Goal: Check status: Check status

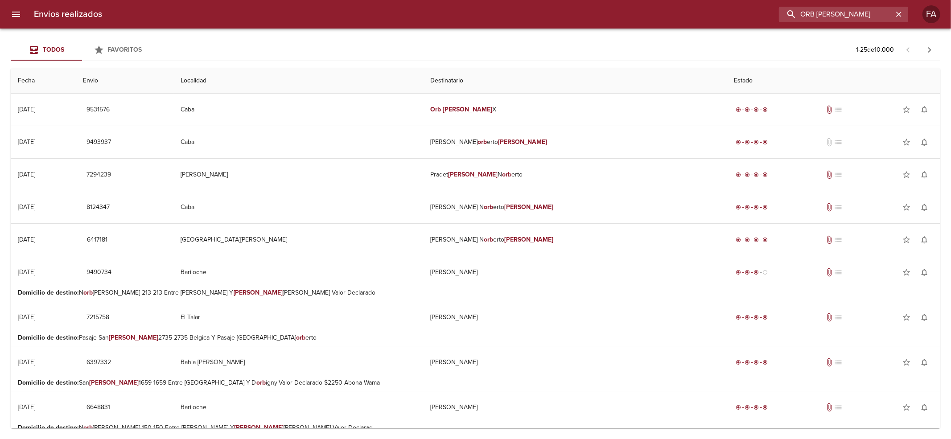
drag, startPoint x: 847, startPoint y: 9, endPoint x: 572, endPoint y: 36, distance: 276.3
click at [572, 0] on div "Envios realizados ORB [PERSON_NAME] FA Todos Favoritos 1 - 25 de 10.000 Fecha E…" at bounding box center [475, 0] width 951 height 0
paste input "[PERSON_NAME] [PERSON_NAME]"
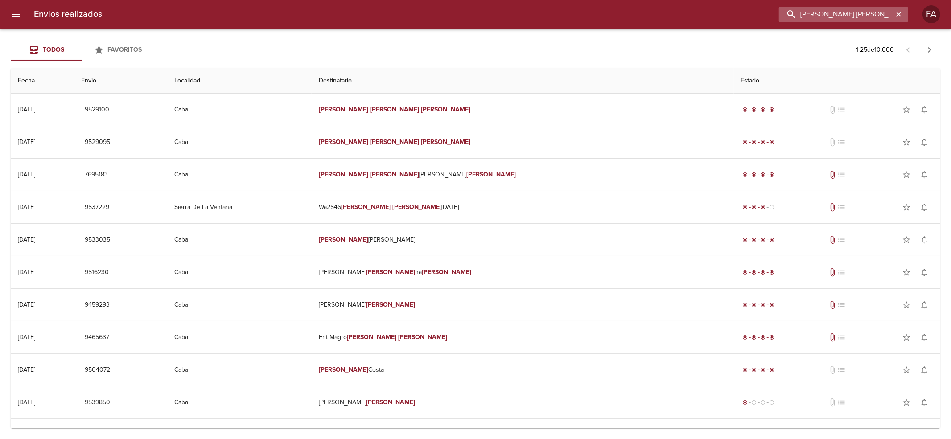
click at [881, 15] on input "[PERSON_NAME] [PERSON_NAME]" at bounding box center [836, 15] width 114 height 16
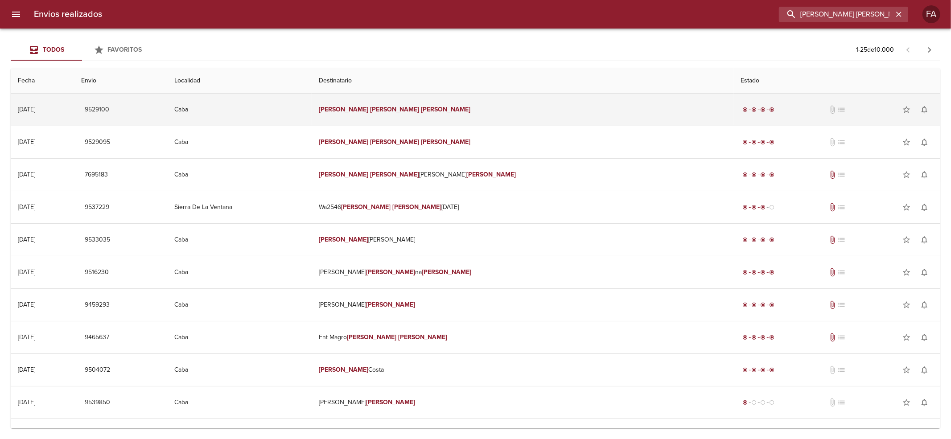
drag, startPoint x: 881, startPoint y: 15, endPoint x: 348, endPoint y: 95, distance: 539.0
click at [389, 0] on div "Envios realizados [PERSON_NAME] [PERSON_NAME] FA Todos Favoritos 1 - 25 de 10.0…" at bounding box center [475, 0] width 951 height 0
paste input "LOSANTO DAFNE"
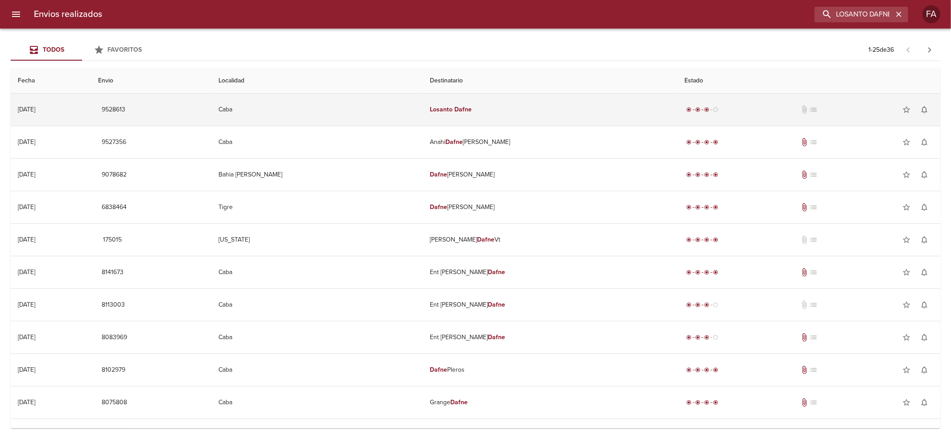
click at [341, 95] on td "Caba" at bounding box center [317, 110] width 212 height 32
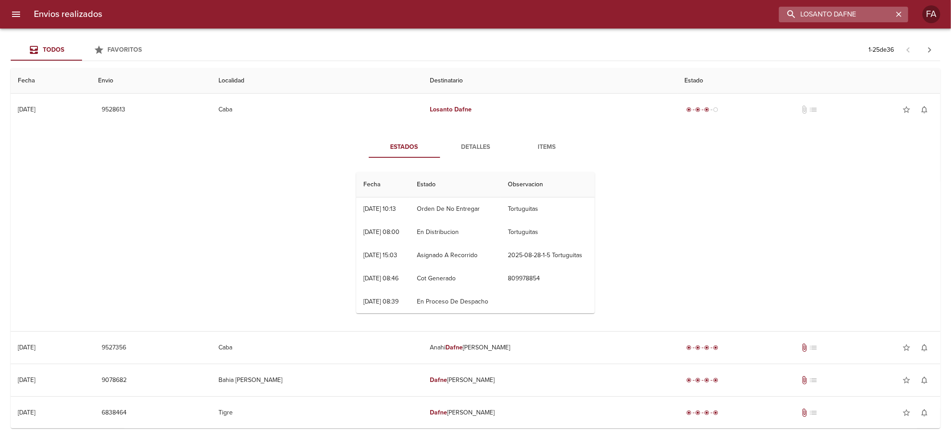
click at [837, 21] on input "LOSANTO DAFNE" at bounding box center [836, 15] width 114 height 16
paste input "[PERSON_NAME] [PERSON_NAME]"
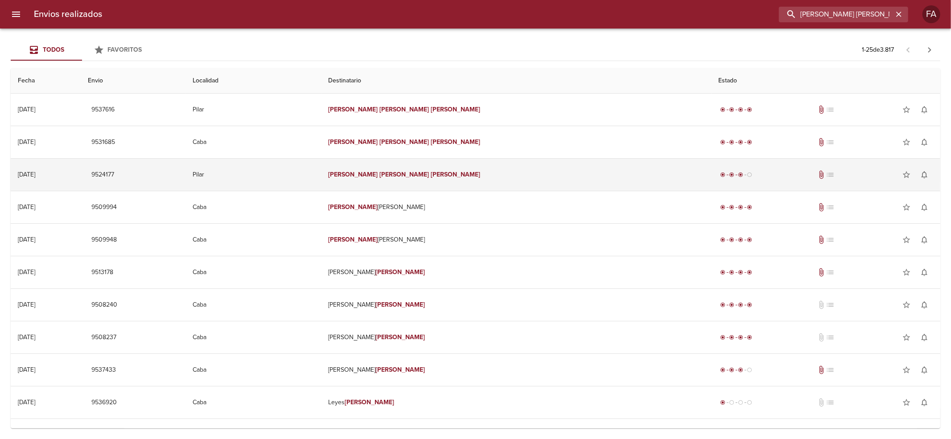
drag, startPoint x: 888, startPoint y: 8, endPoint x: 204, endPoint y: 187, distance: 707.3
click at [204, 0] on div "Envios realizados [PERSON_NAME] [PERSON_NAME] FA Todos Favoritos 1 - 25 de 3.81…" at bounding box center [475, 0] width 951 height 0
paste input "[PERSON_NAME]"
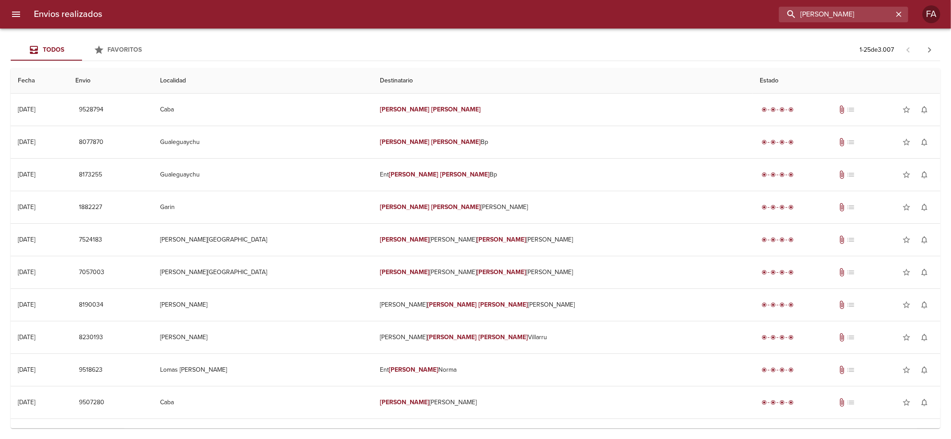
drag, startPoint x: 873, startPoint y: 19, endPoint x: 406, endPoint y: 67, distance: 469.6
click at [406, 0] on div "Envios realizados [PERSON_NAME] FA Todos Favoritos 1 - 25 de 3.007 Fecha Envio …" at bounding box center [475, 0] width 951 height 0
paste input "[PERSON_NAME]"
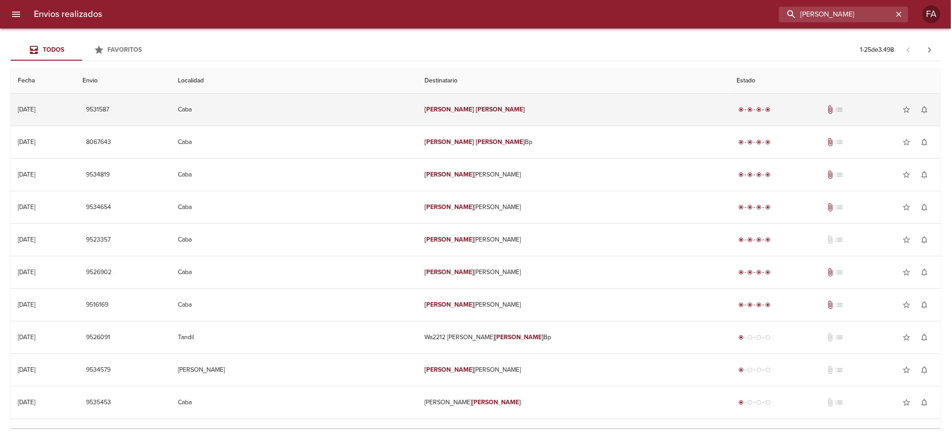
paste input "[PERSON_NAME]"
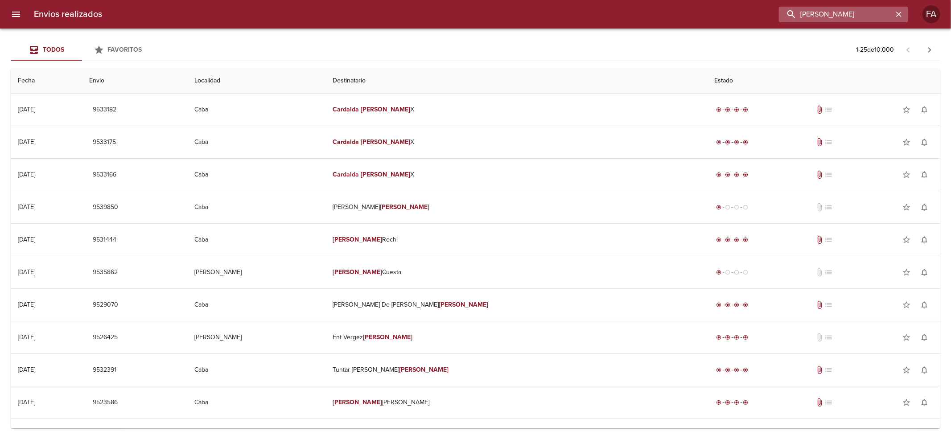
paste input "[PERSON_NAME]"
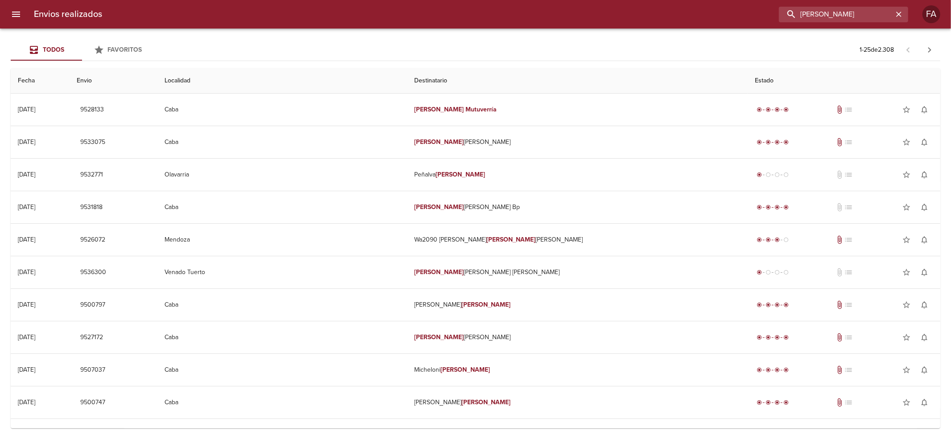
paste input "[PERSON_NAME]"
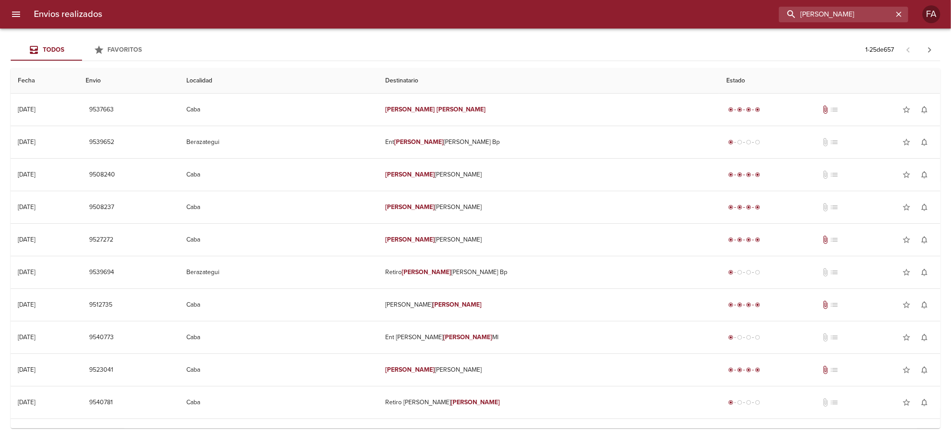
paste input "[PERSON_NAME]"
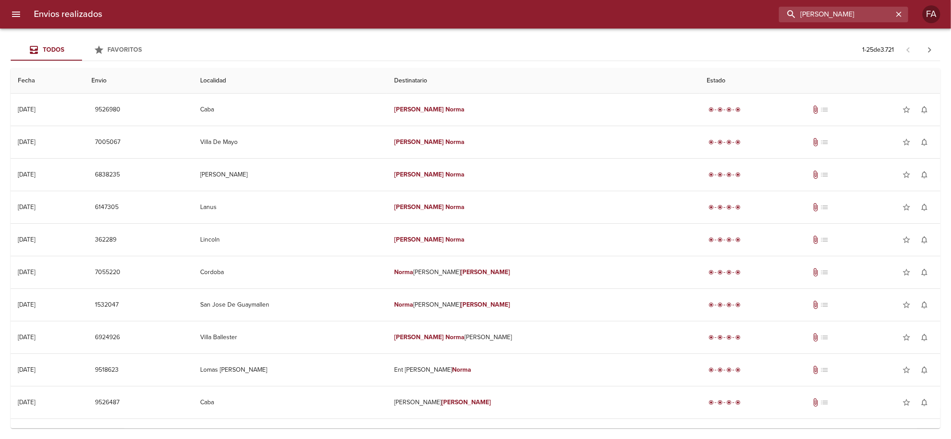
paste input "SERVINEL S"
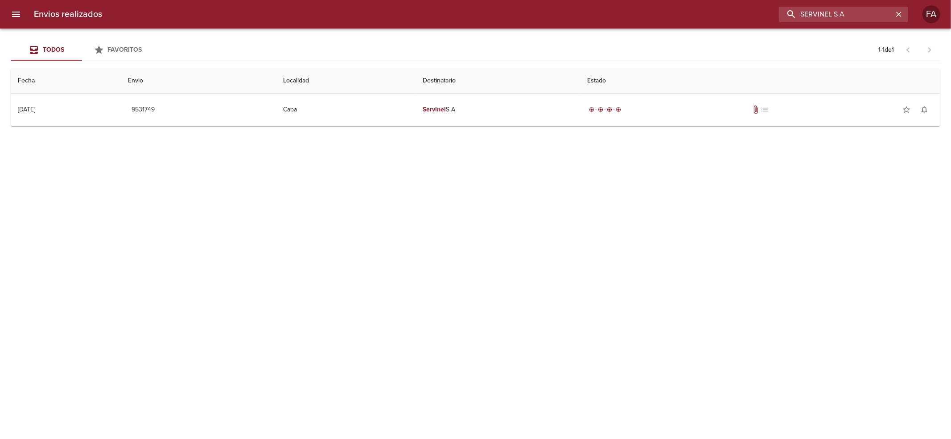
paste input "[PERSON_NAME]"
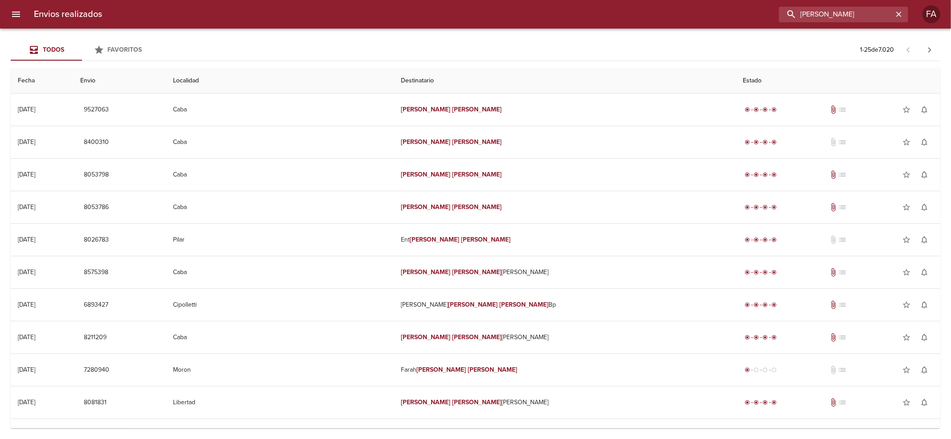
paste input "CLAREMBAUX [PERSON_NAME]"
type input "CLAREMBAUX [PERSON_NAME]"
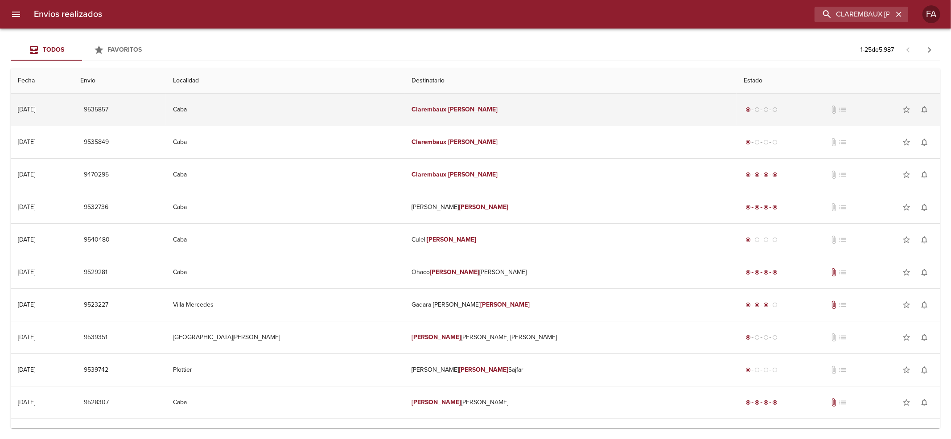
click at [601, 107] on td "Clarembaux Pablo" at bounding box center [570, 110] width 332 height 32
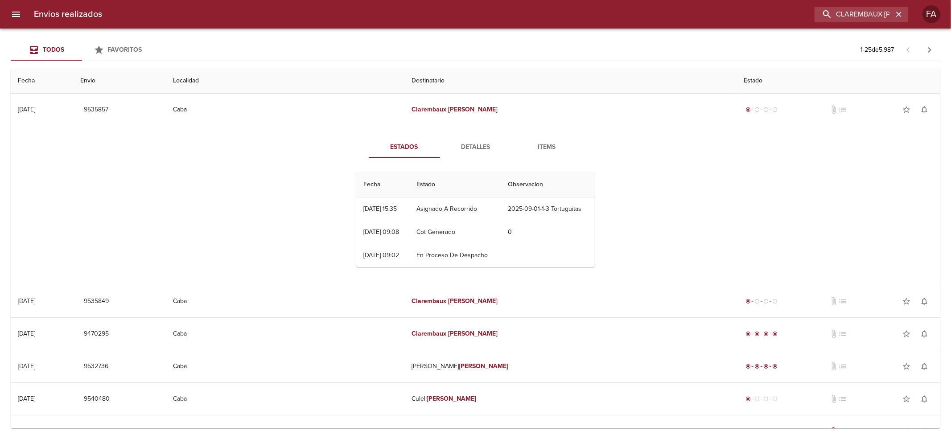
click at [481, 146] on span "Detalles" at bounding box center [475, 147] width 61 height 11
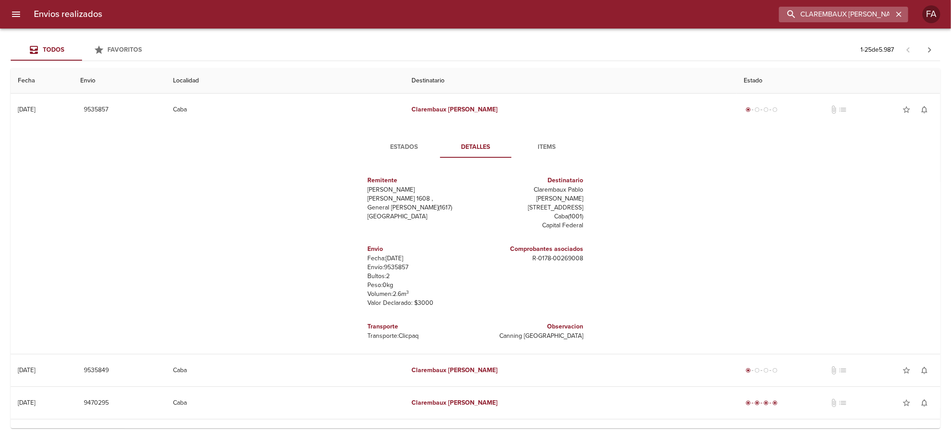
click at [853, 11] on input "CLAREMBAUX [PERSON_NAME]" at bounding box center [836, 15] width 114 height 16
paste input "[PERSON_NAME]"
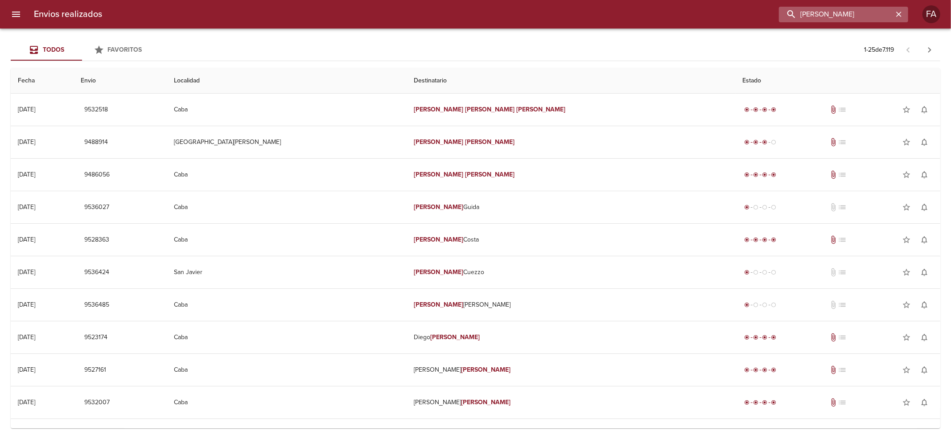
click at [846, 12] on input "[PERSON_NAME]" at bounding box center [836, 15] width 114 height 16
click at [847, 12] on input "[PERSON_NAME]" at bounding box center [836, 15] width 114 height 16
paste input "[PERSON_NAME]"
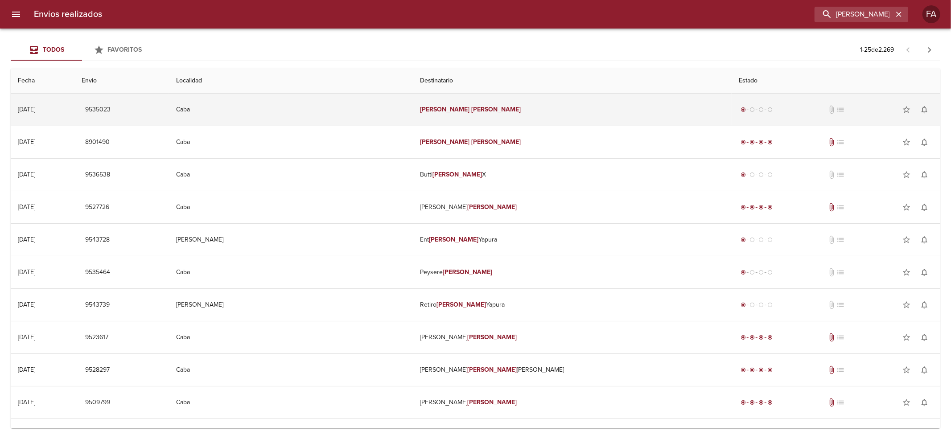
click at [514, 114] on td "[PERSON_NAME]" at bounding box center [572, 110] width 319 height 32
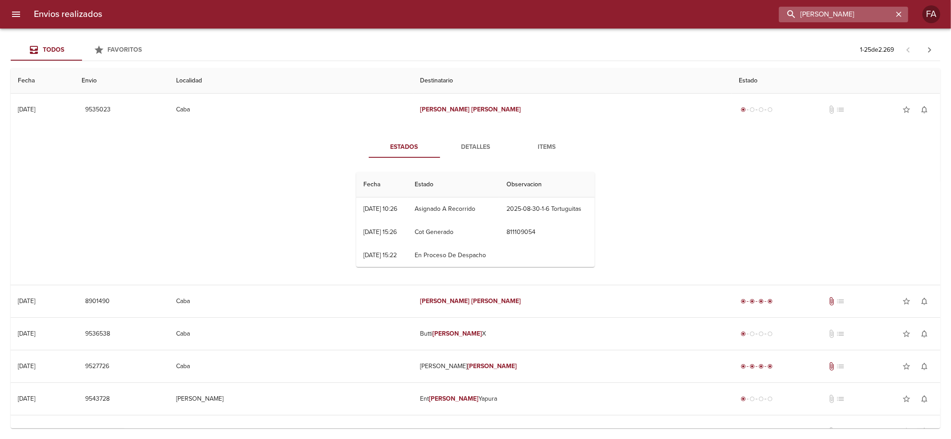
click at [852, 9] on input "[PERSON_NAME]" at bounding box center [836, 15] width 114 height 16
paste input "RNANDEZ [PERSON_NAME]"
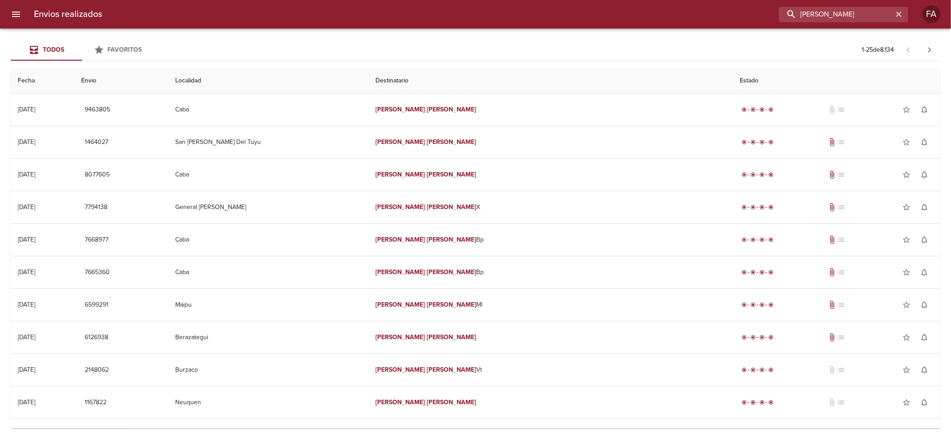
paste input "[DOMAIN_NAME] SA"
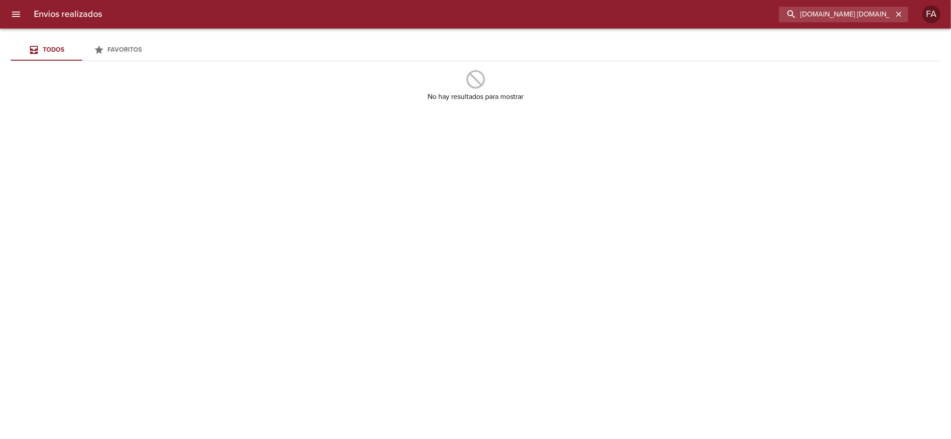
paste input "buscar"
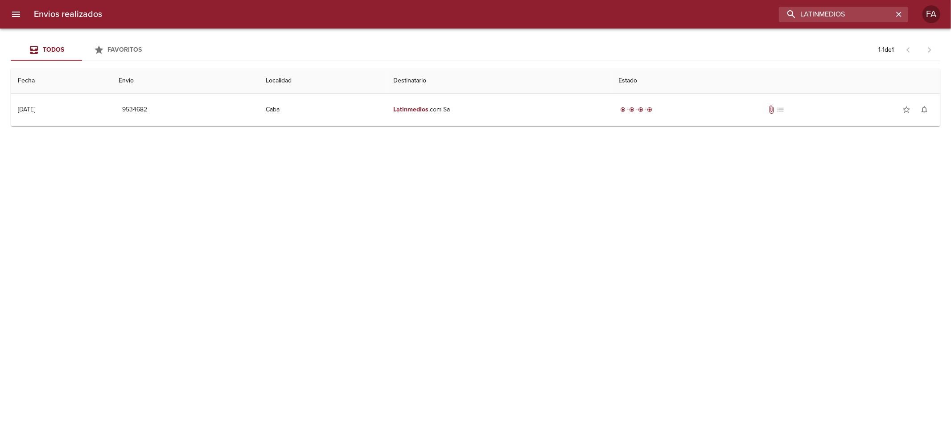
drag, startPoint x: 852, startPoint y: 14, endPoint x: 556, endPoint y: 47, distance: 297.8
click at [579, 0] on div "Envios realizados LATINMEDIOS FA Todos Favoritos 1 - 1 de 1 Fecha Envio Localid…" at bounding box center [475, 0] width 951 height 0
paste input "[PERSON_NAME] MENESCALDI"
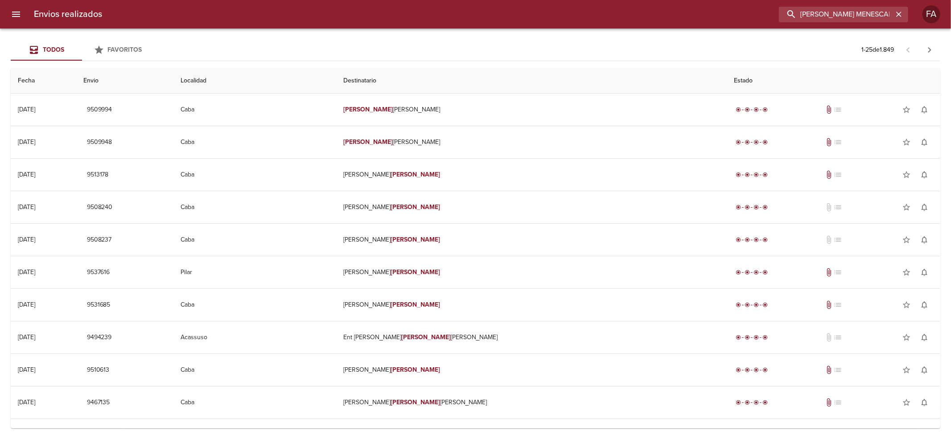
click at [330, 0] on div "Envios realizados [PERSON_NAME] MENESCALDI FA Todos Favoritos 1 - 25 de 1.849 F…" at bounding box center [475, 0] width 951 height 0
paste input "[PERSON_NAME]"
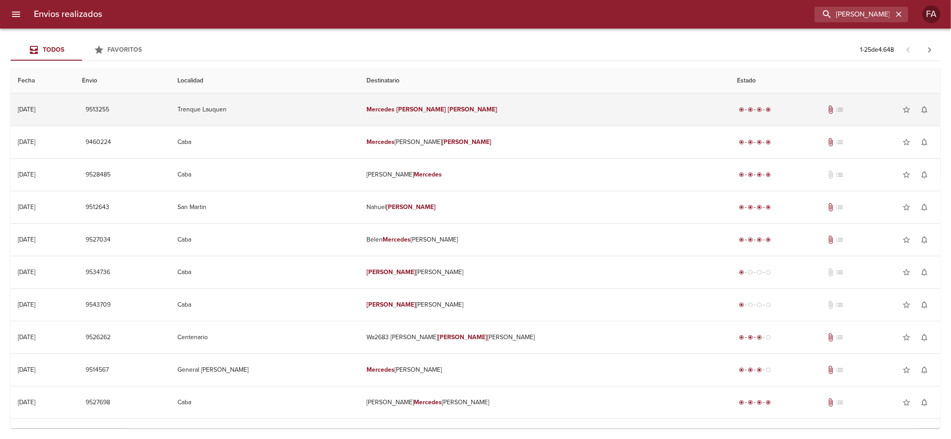
click at [395, 107] on em "Mercedes" at bounding box center [381, 110] width 28 height 8
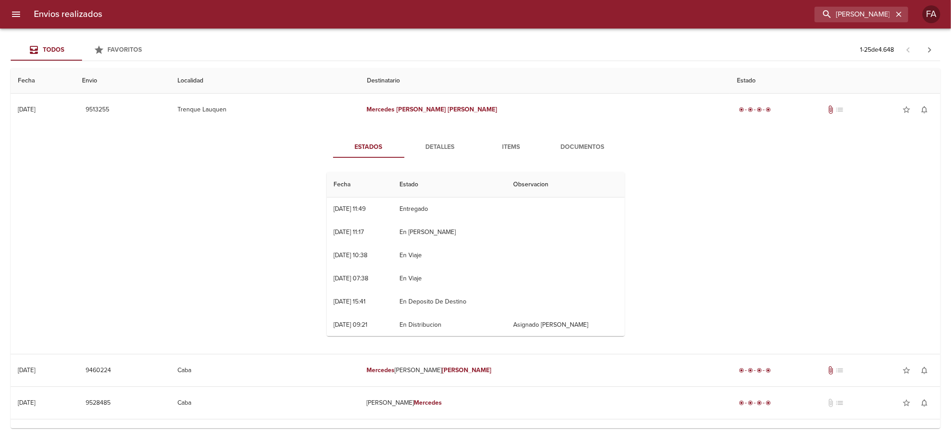
click at [563, 152] on span "Documentos" at bounding box center [582, 147] width 61 height 11
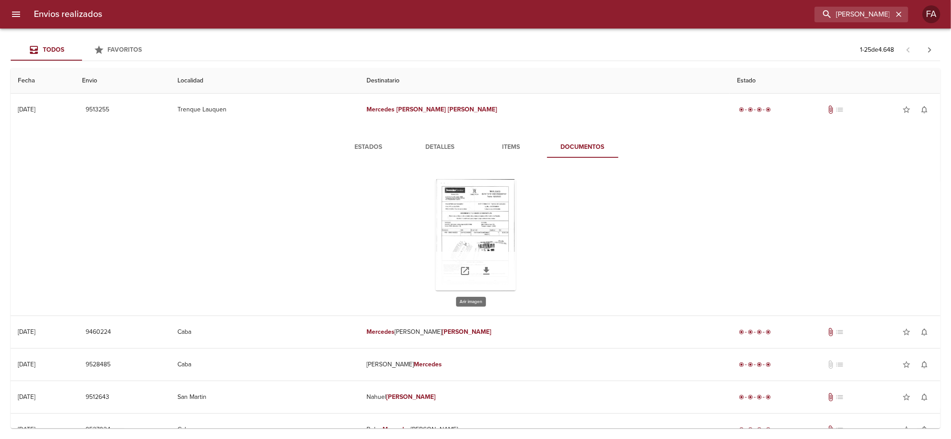
click at [480, 209] on div "Tabla de envíos del cliente" at bounding box center [476, 234] width 80 height 111
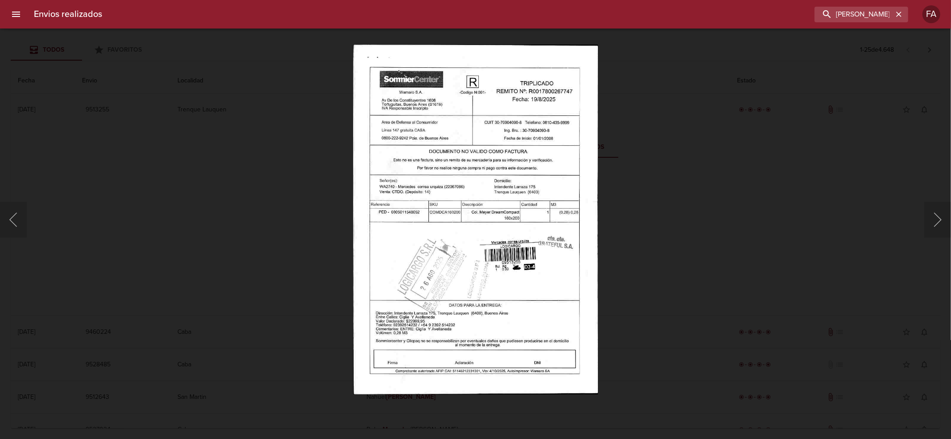
click at [284, 222] on div "Lightbox" at bounding box center [475, 219] width 951 height 439
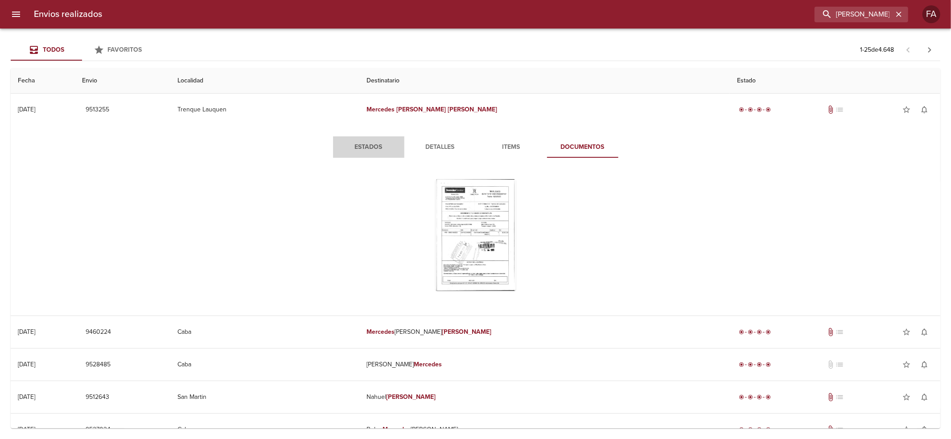
drag, startPoint x: 398, startPoint y: 141, endPoint x: 389, endPoint y: 150, distance: 12.6
click at [396, 144] on button "Estados" at bounding box center [368, 146] width 71 height 21
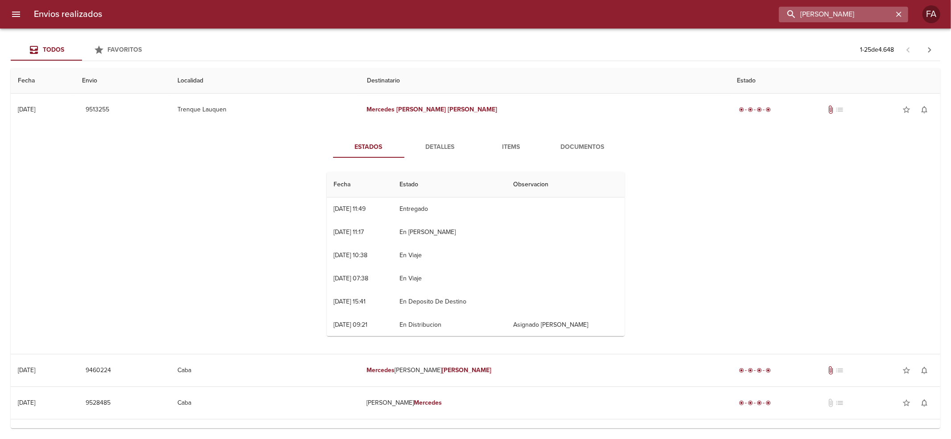
click at [872, 12] on input "[PERSON_NAME]" at bounding box center [836, 15] width 114 height 16
paste input "[PERSON_NAME]"
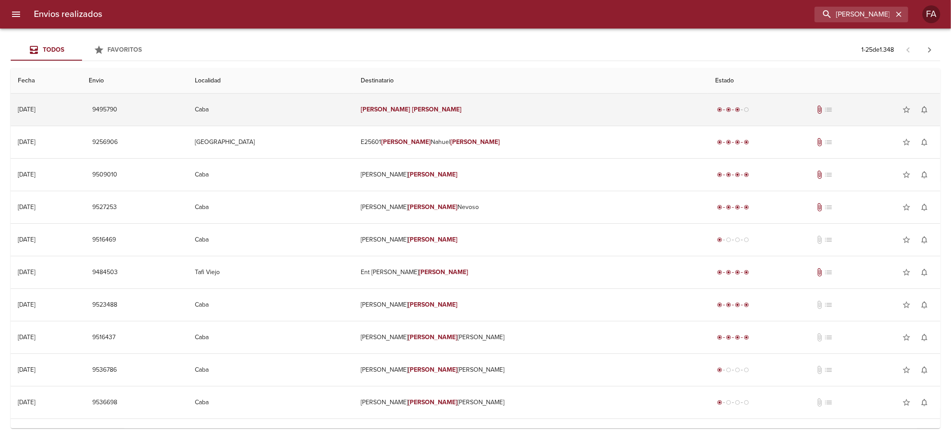
click at [409, 122] on td "[PERSON_NAME]" at bounding box center [530, 110] width 354 height 32
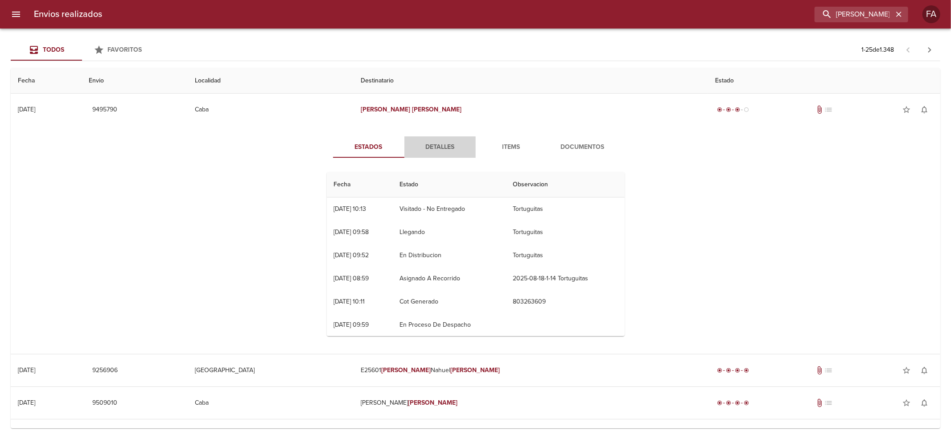
click at [435, 149] on span "Detalles" at bounding box center [440, 147] width 61 height 11
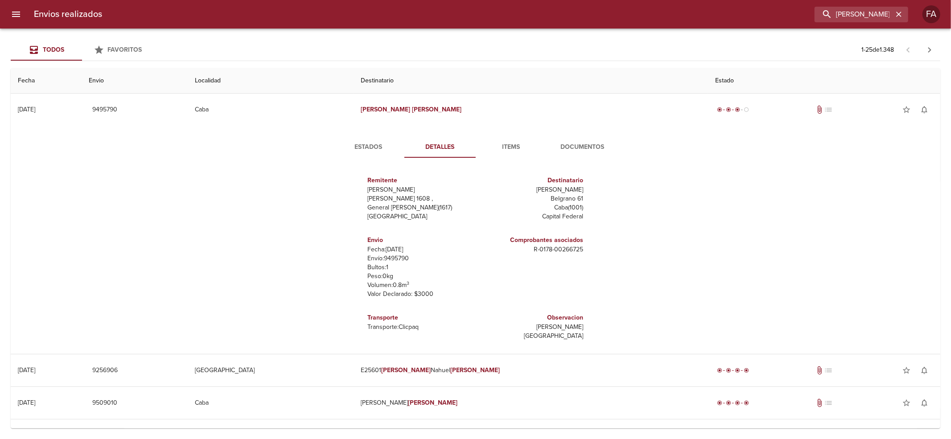
click at [559, 142] on span "Documentos" at bounding box center [582, 147] width 61 height 11
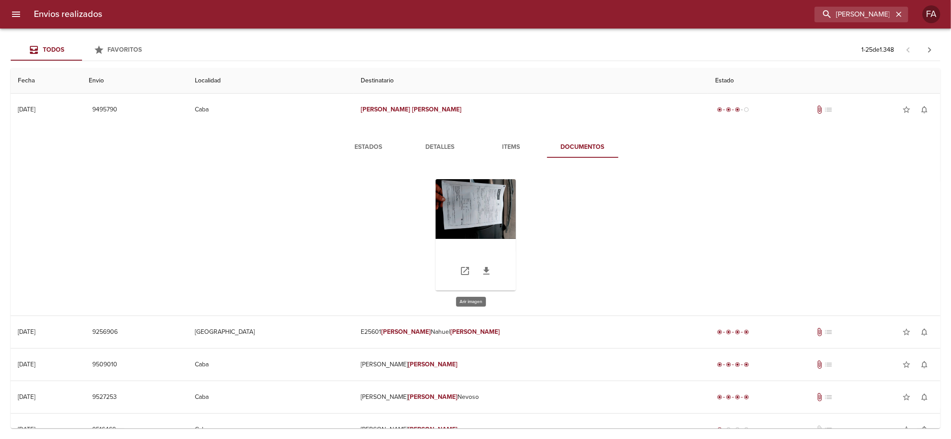
click at [472, 209] on div "Tabla de envíos del cliente" at bounding box center [476, 234] width 80 height 111
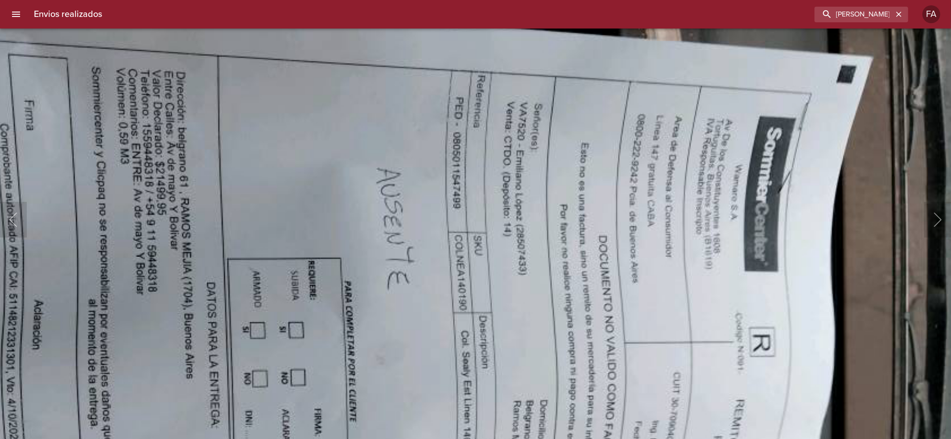
click at [521, 234] on img "Lightbox" at bounding box center [423, 409] width 1191 height 883
click at [629, 136] on img "Lightbox" at bounding box center [423, 411] width 1191 height 883
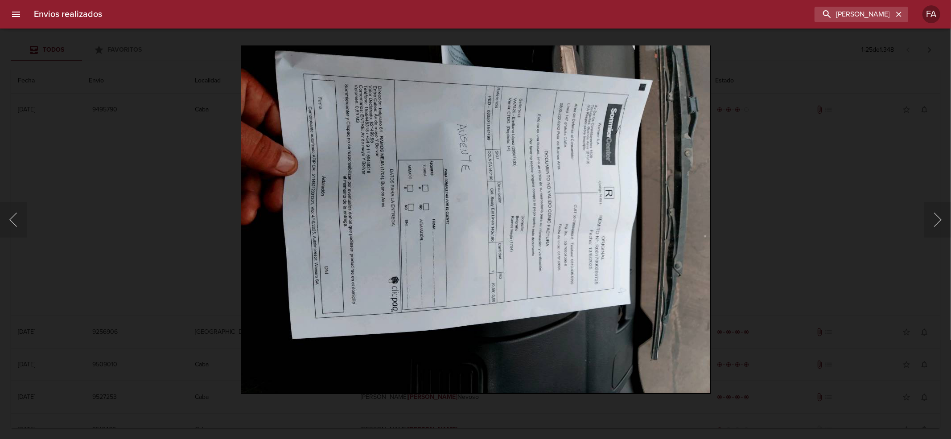
click at [629, 136] on img "Lightbox" at bounding box center [476, 219] width 470 height 349
click at [820, 180] on div "Lightbox" at bounding box center [475, 219] width 951 height 439
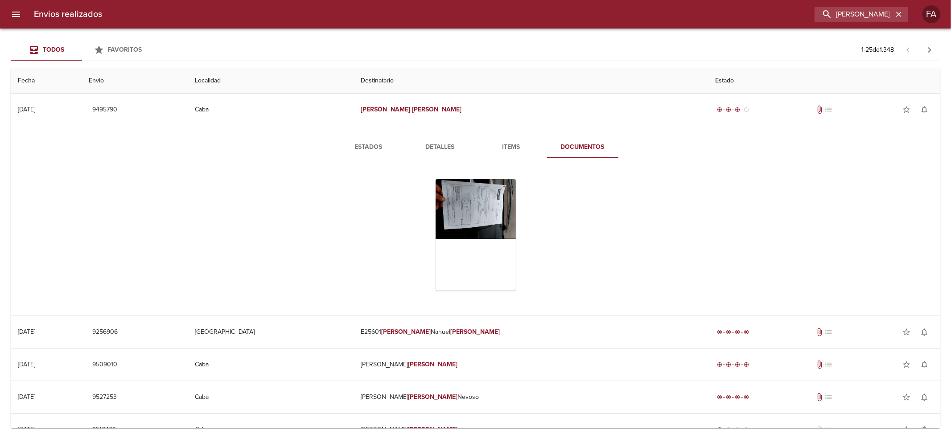
click at [443, 161] on div "Estados Detalles Items Documentos" at bounding box center [475, 220] width 321 height 168
click at [430, 152] on button "Detalles" at bounding box center [439, 146] width 71 height 21
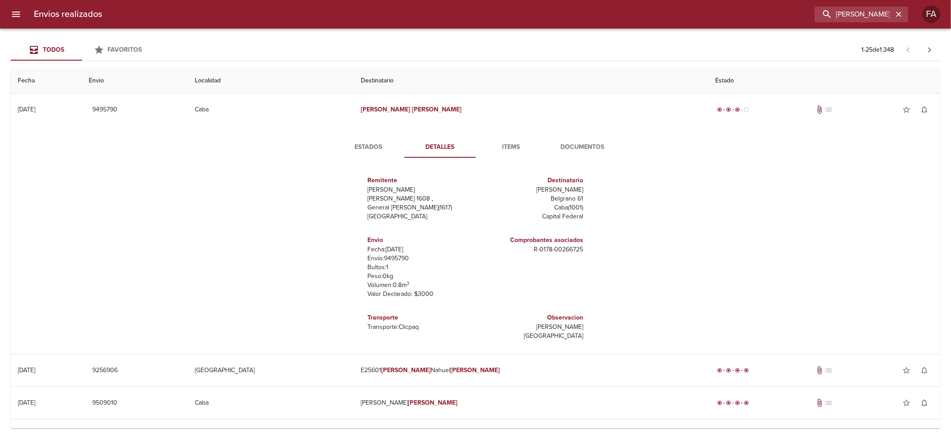
click at [371, 159] on div "Estados Detalles Items Documentos Remitente [PERSON_NAME] Raul [STREET_ADDRESS]…" at bounding box center [475, 239] width 321 height 207
click at [364, 150] on span "Estados" at bounding box center [368, 147] width 61 height 11
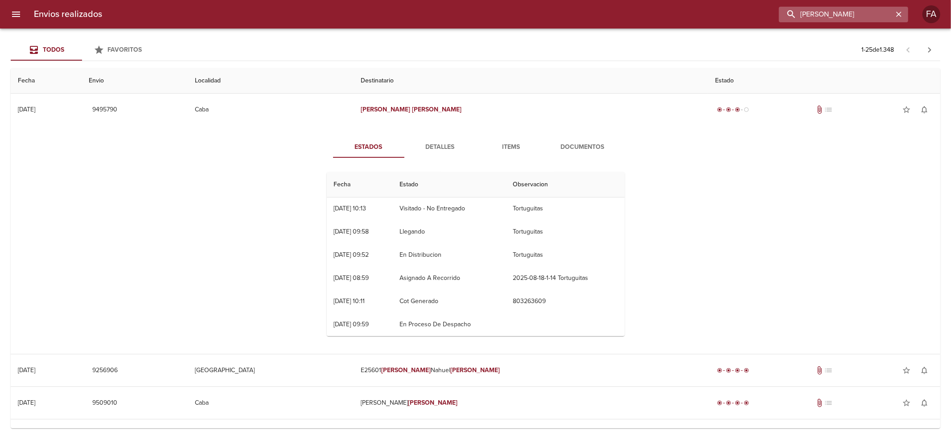
click at [865, 18] on input "[PERSON_NAME]" at bounding box center [836, 15] width 114 height 16
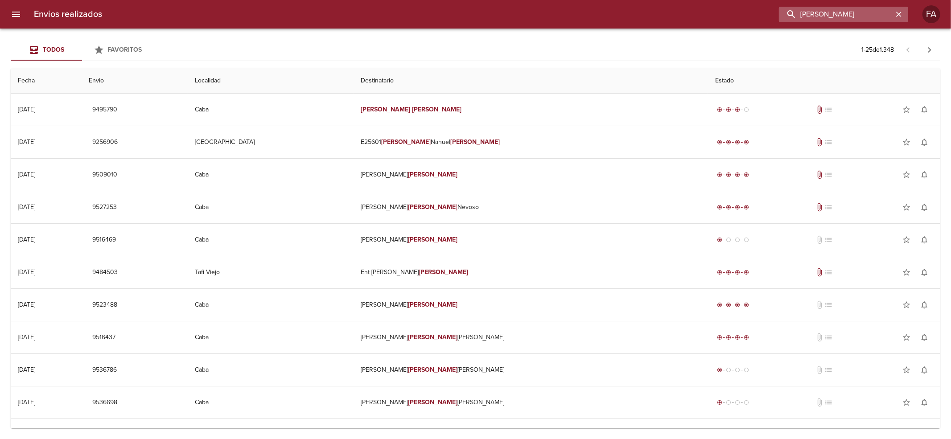
click at [800, 21] on input "[PERSON_NAME]" at bounding box center [836, 15] width 114 height 16
click at [809, 16] on input "[PERSON_NAME]" at bounding box center [836, 15] width 114 height 16
paste input "[US_STATE][PERSON_NAME]"
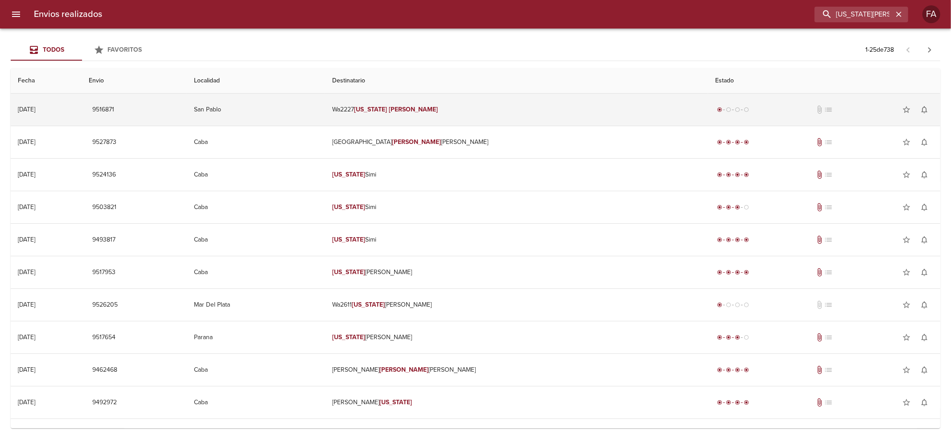
click at [708, 124] on td "radio_button_checked radio_button_unchecked radio_button_unchecked radio_button…" at bounding box center [824, 110] width 232 height 32
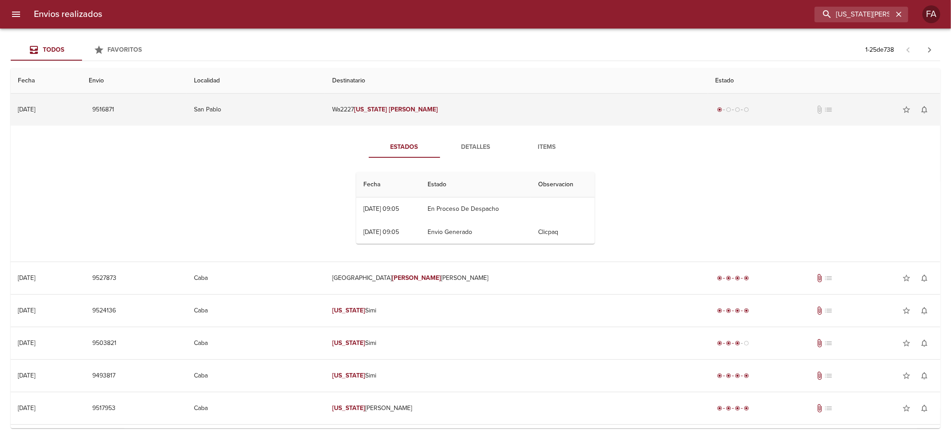
click at [114, 110] on span "9516871" at bounding box center [103, 109] width 22 height 11
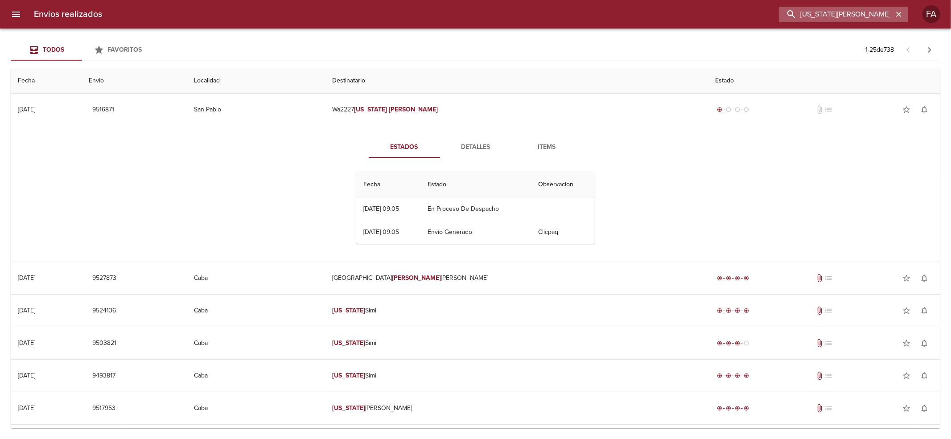
click at [870, 13] on input "[US_STATE][PERSON_NAME]" at bounding box center [836, 15] width 114 height 16
paste input "CINTIA [PERSON_NAME]"
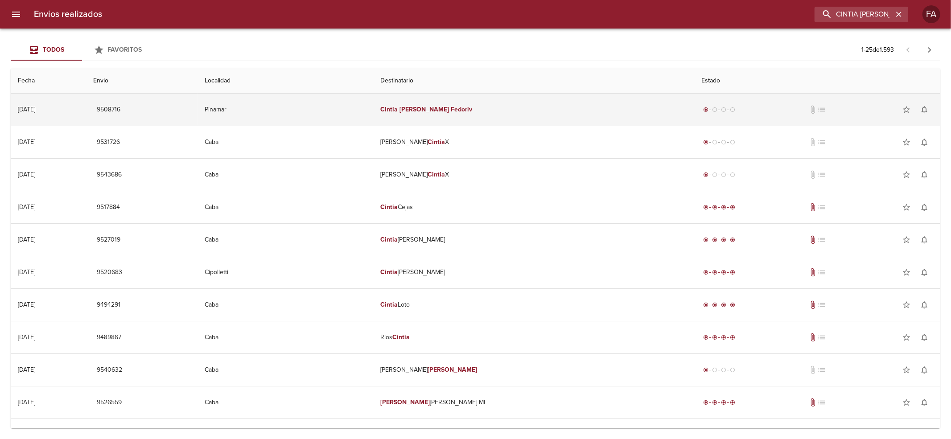
click at [436, 99] on td "Cintia [PERSON_NAME]" at bounding box center [533, 110] width 321 height 32
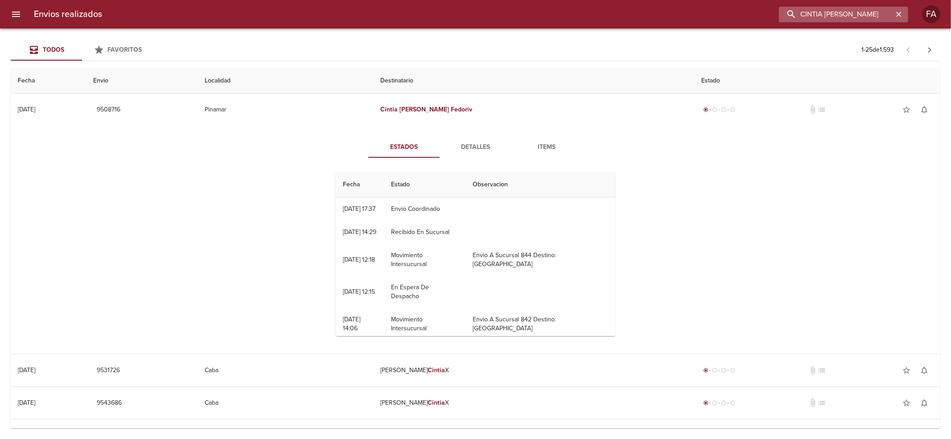
click at [840, 9] on input "CINTIA [PERSON_NAME]" at bounding box center [836, 15] width 114 height 16
paste input "[PERSON_NAME]"
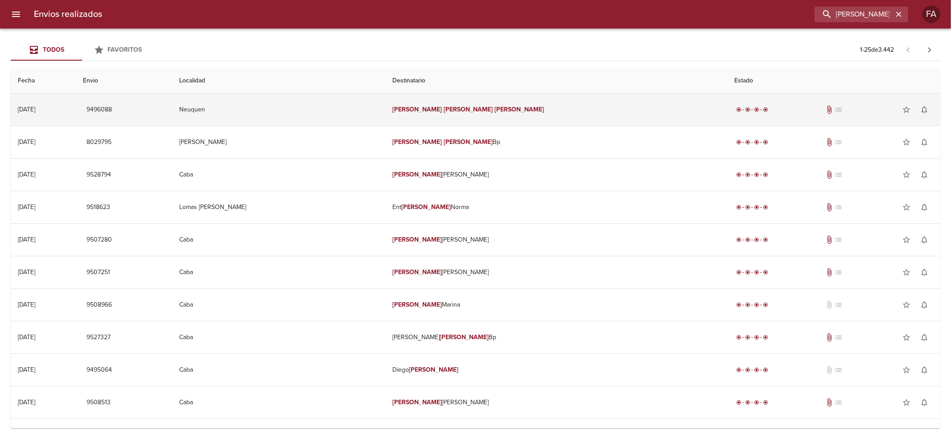
click at [588, 111] on td "[PERSON_NAME]" at bounding box center [556, 110] width 342 height 32
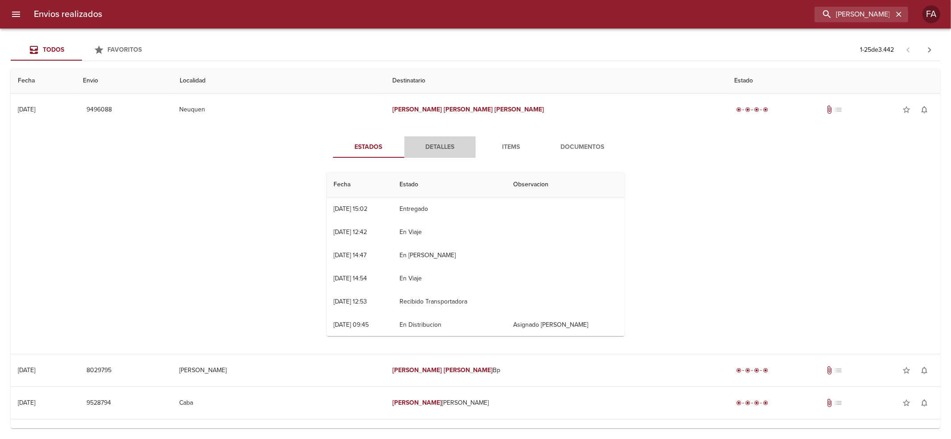
click at [460, 153] on button "Detalles" at bounding box center [439, 146] width 71 height 21
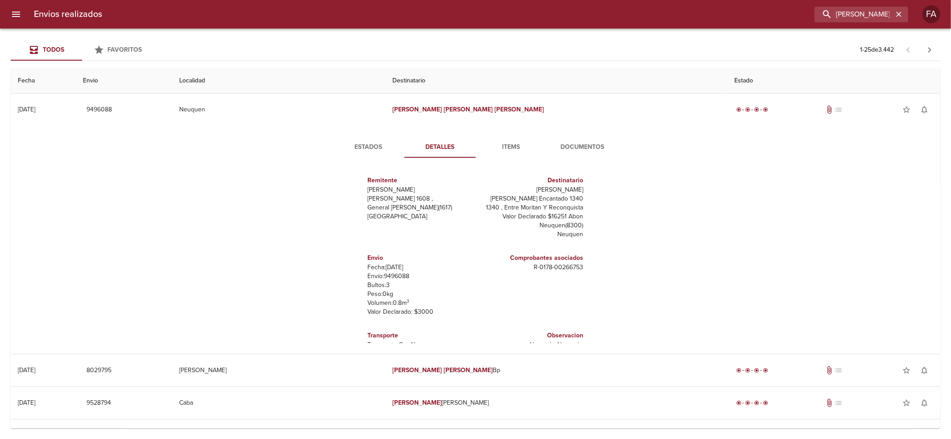
click at [565, 142] on span "Documentos" at bounding box center [582, 147] width 61 height 11
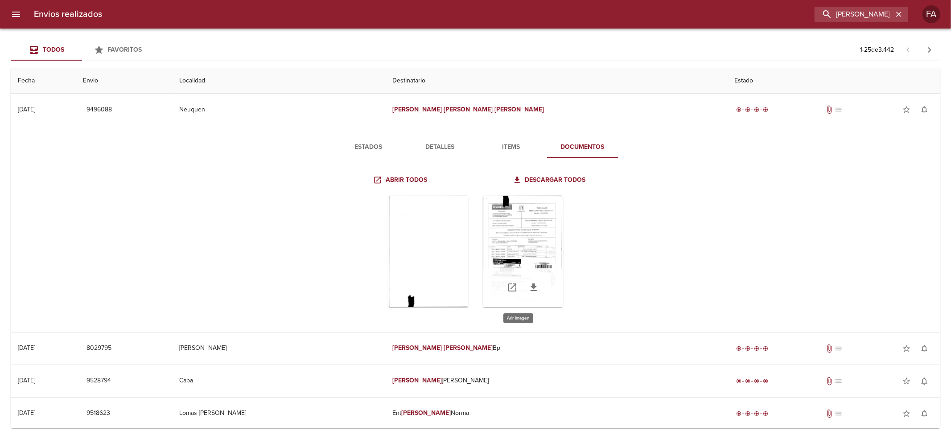
click at [512, 220] on div "Tabla de envíos del cliente" at bounding box center [523, 251] width 80 height 111
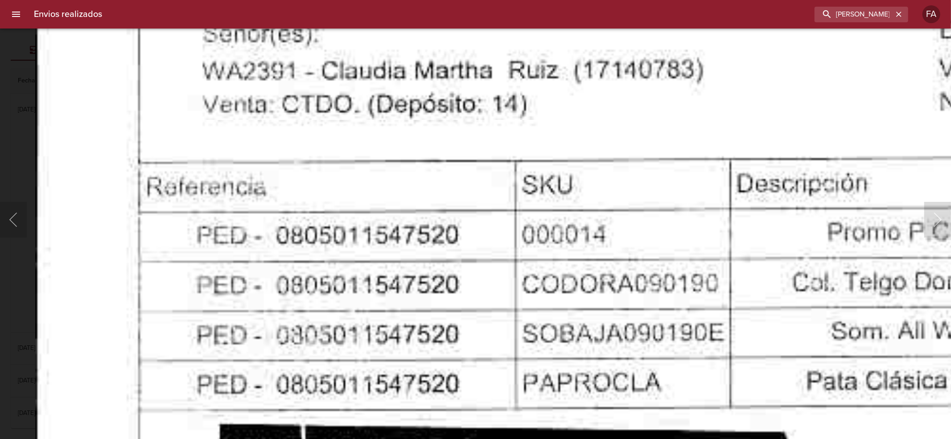
click at [501, 279] on img "Lightbox" at bounding box center [822, 276] width 1574 height 2249
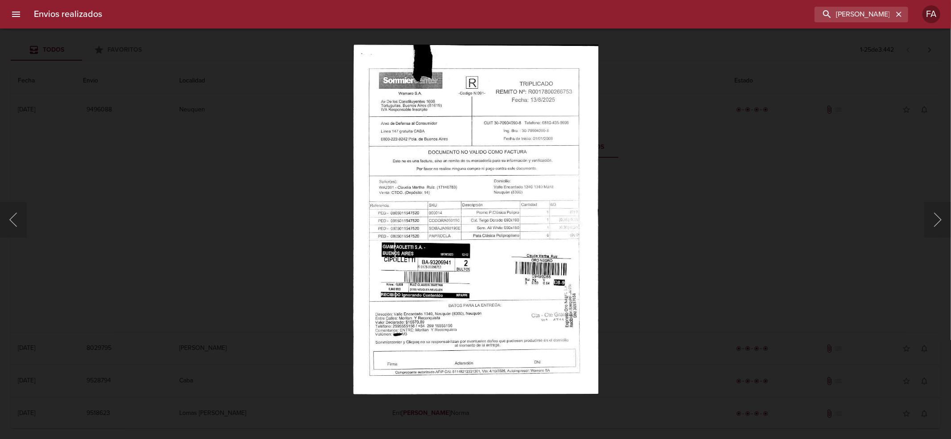
click at [669, 202] on div "Lightbox" at bounding box center [475, 219] width 951 height 439
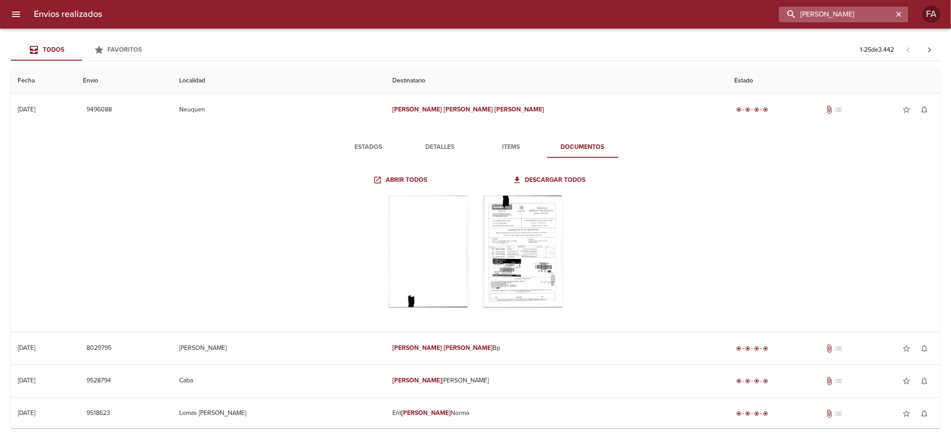
click at [817, 12] on input "[PERSON_NAME]" at bounding box center [836, 15] width 114 height 16
paste input "[PERSON_NAME] [PERSON_NAME]"
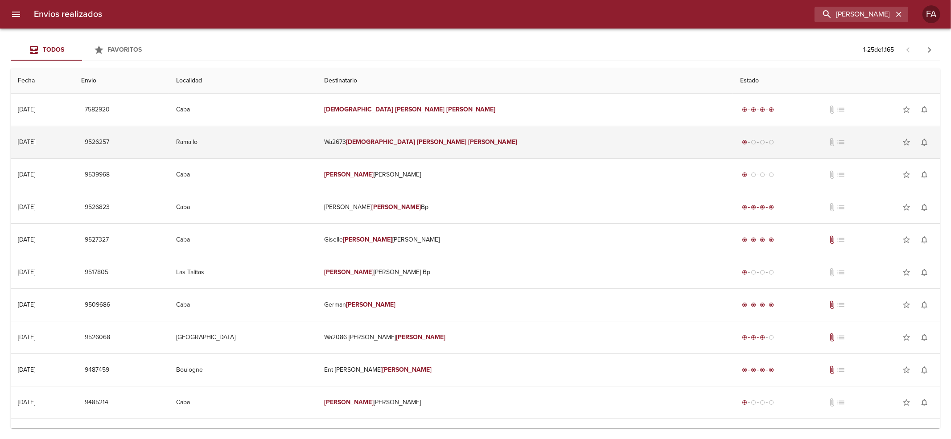
click at [464, 152] on td "Wa2673 [PERSON_NAME] [PERSON_NAME]" at bounding box center [525, 142] width 416 height 32
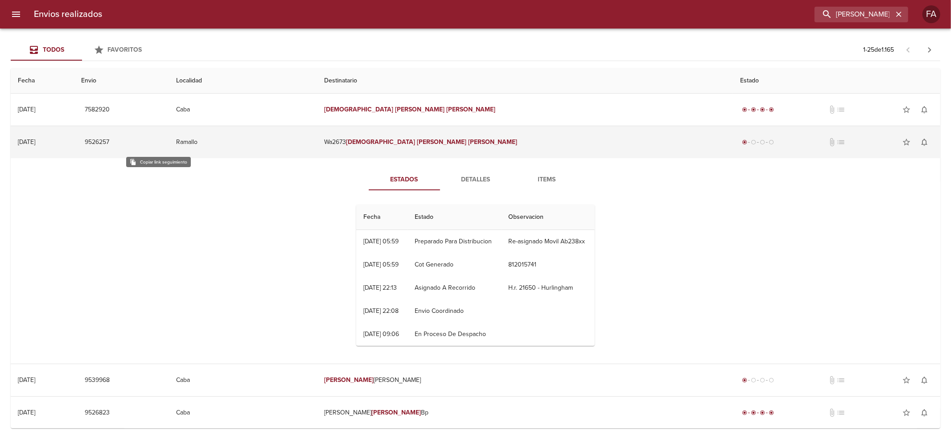
drag, startPoint x: 159, startPoint y: 138, endPoint x: 131, endPoint y: 37, distance: 104.5
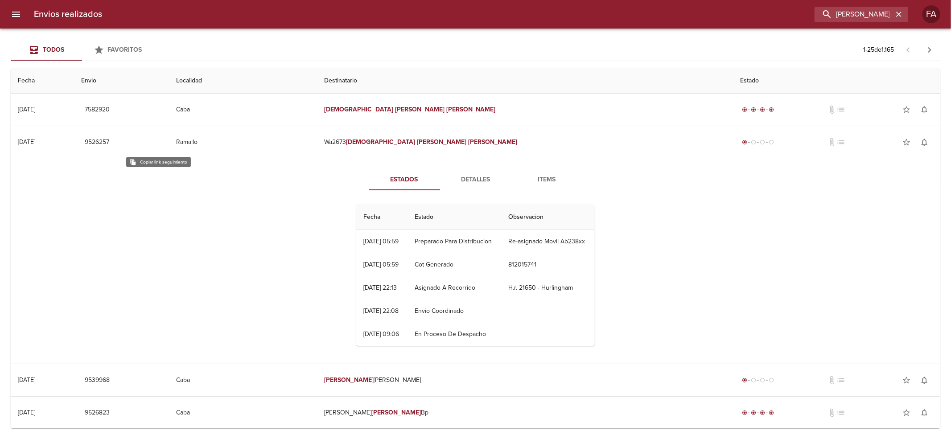
click at [109, 137] on span "9526257" at bounding box center [97, 142] width 25 height 11
click at [828, 9] on input "[PERSON_NAME] [PERSON_NAME]" at bounding box center [836, 15] width 114 height 16
paste input "[PERSON_NAME]"
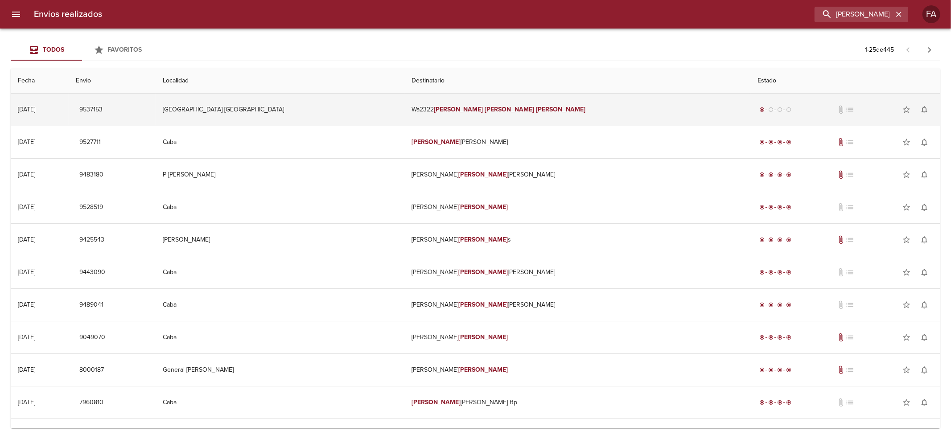
click at [404, 107] on td "[GEOGRAPHIC_DATA] [GEOGRAPHIC_DATA]" at bounding box center [280, 110] width 249 height 32
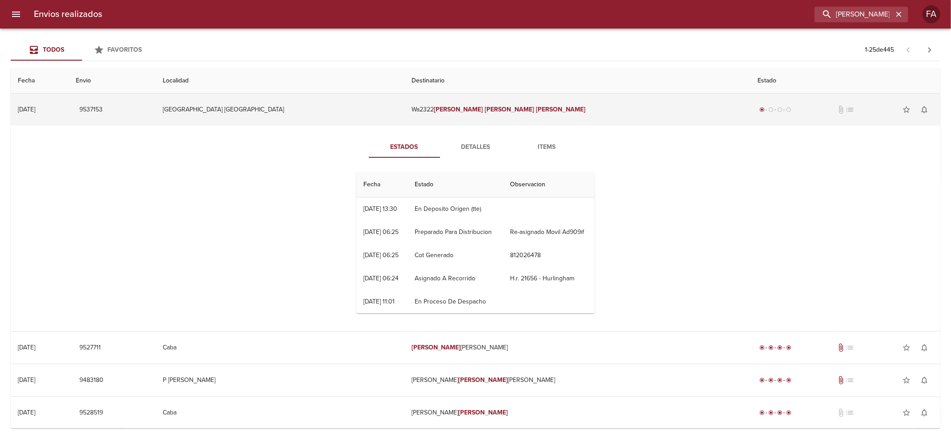
click at [103, 104] on span "9537153" at bounding box center [90, 109] width 23 height 11
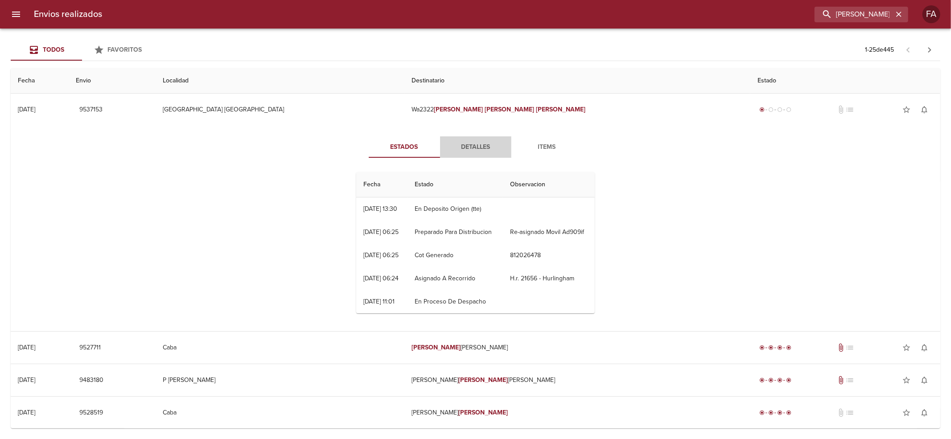
click at [465, 152] on span "Detalles" at bounding box center [475, 147] width 61 height 11
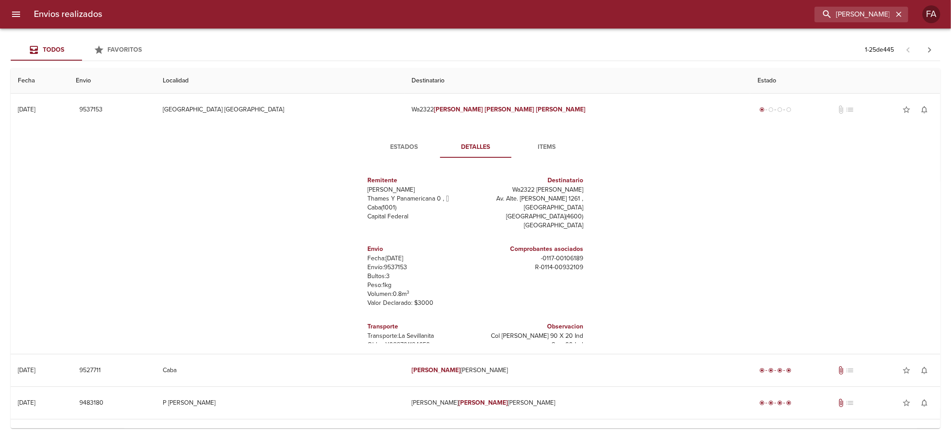
click at [522, 197] on p "Av. Alte. [PERSON_NAME] 1261 ," at bounding box center [531, 198] width 104 height 9
drag, startPoint x: 522, startPoint y: 197, endPoint x: 571, endPoint y: 219, distance: 53.9
click at [571, 219] on div "Destinatario Wa2322 [PERSON_NAME] [PERSON_NAME]. Alte. [PERSON_NAME][STREET_ADD…" at bounding box center [531, 203] width 104 height 62
copy div ". Alte. [PERSON_NAME][STREET_ADDRESS]"
click at [855, 11] on input "[PERSON_NAME]" at bounding box center [836, 15] width 114 height 16
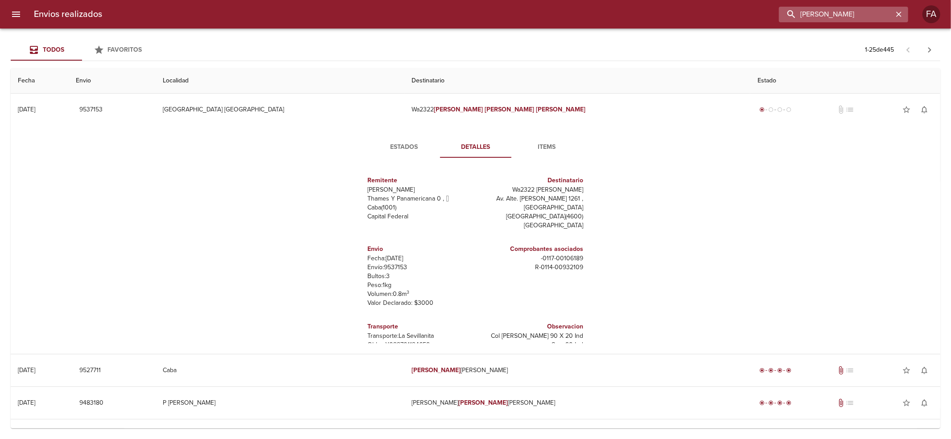
click at [855, 11] on input "[PERSON_NAME]" at bounding box center [836, 15] width 114 height 16
paste input "[PERSON_NAME]"
type input "[PERSON_NAME]"
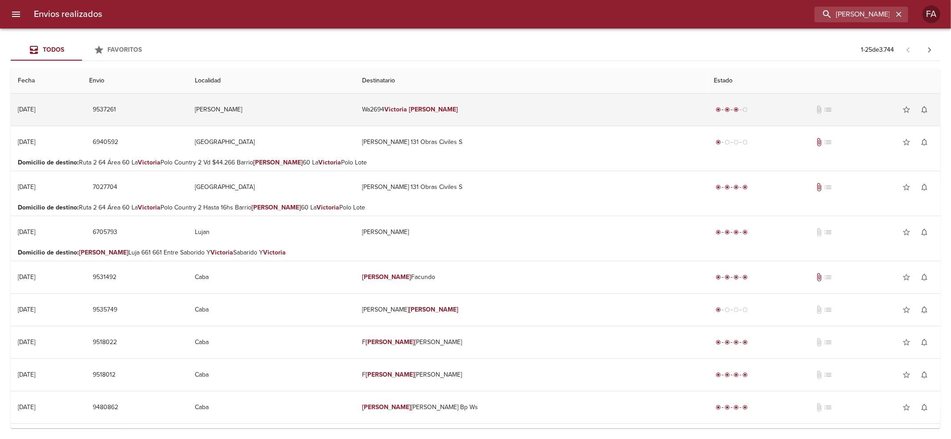
click at [518, 115] on td "Wa2694 [PERSON_NAME]" at bounding box center [531, 110] width 352 height 32
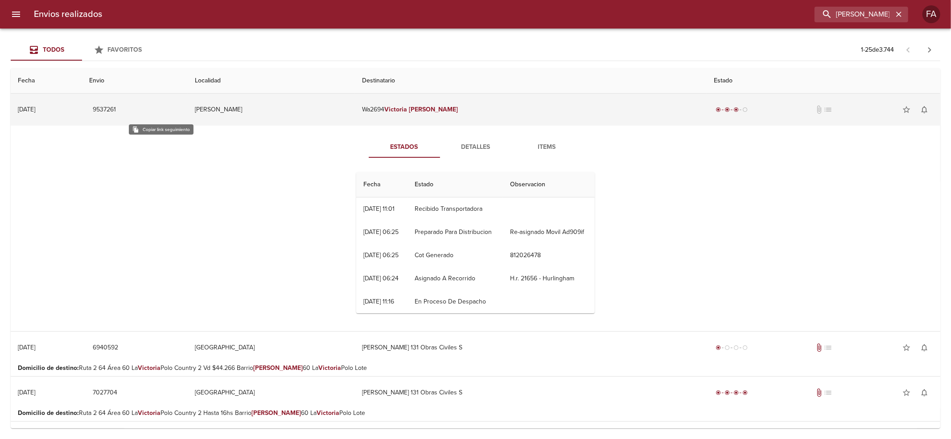
click at [116, 111] on span "9537261" at bounding box center [104, 109] width 23 height 11
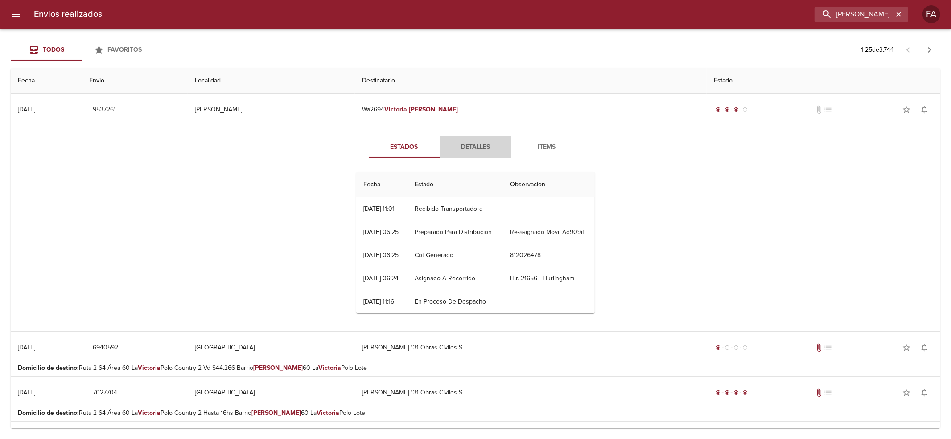
click at [447, 152] on span "Detalles" at bounding box center [475, 147] width 61 height 11
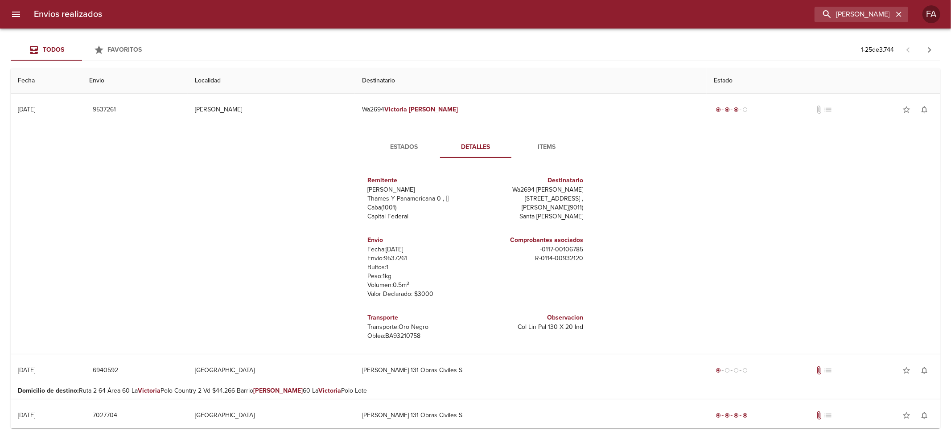
scroll to position [21, 0]
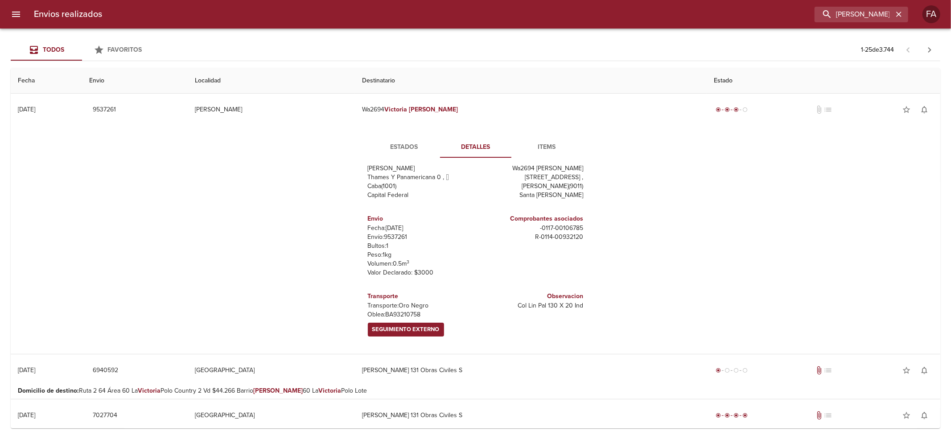
click at [373, 298] on h6 "Transporte" at bounding box center [420, 297] width 104 height 10
drag, startPoint x: 373, startPoint y: 298, endPoint x: 401, endPoint y: 315, distance: 32.6
click at [401, 316] on div "Transporte Transporte: Oro Negro [PERSON_NAME]: BA93210758 Seguimiento Externo" at bounding box center [420, 314] width 104 height 52
copy div "Transporte Transporte: Oro Negro [PERSON_NAME]: BA93210758"
click at [858, 15] on input "[PERSON_NAME]" at bounding box center [836, 15] width 114 height 16
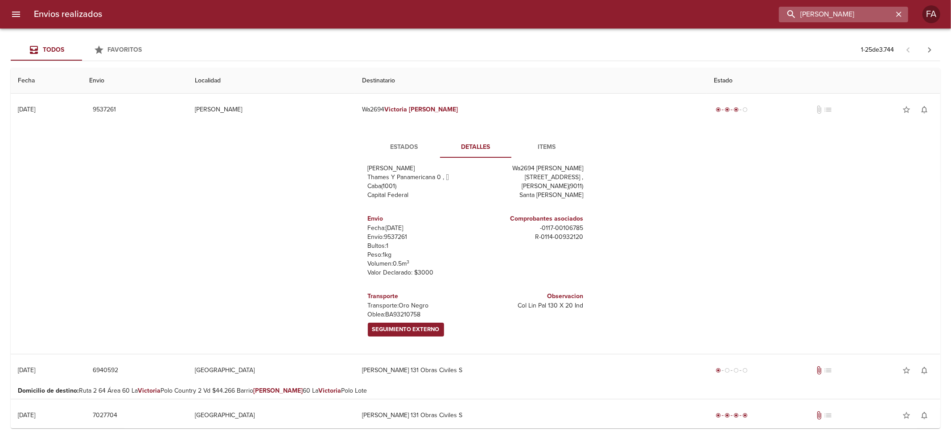
click at [858, 15] on input "[PERSON_NAME]" at bounding box center [836, 15] width 114 height 16
paste input "[PERSON_NAME]"
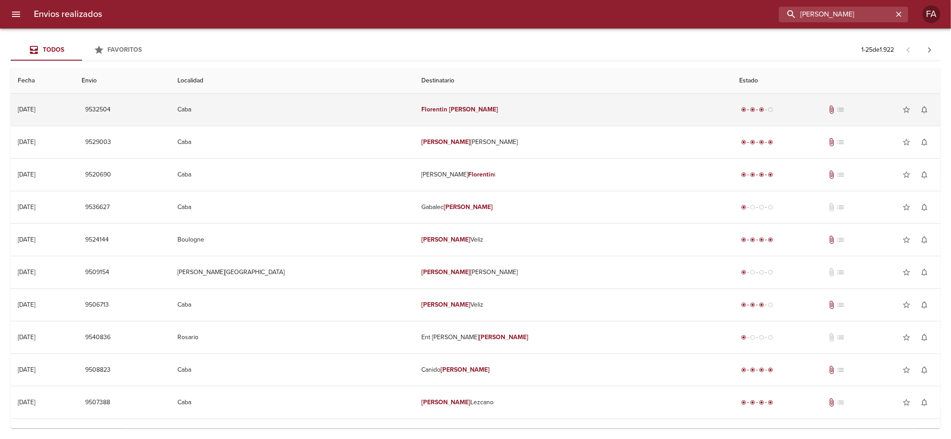
scroll to position [0, 0]
click at [490, 108] on td "[PERSON_NAME]" at bounding box center [573, 110] width 318 height 32
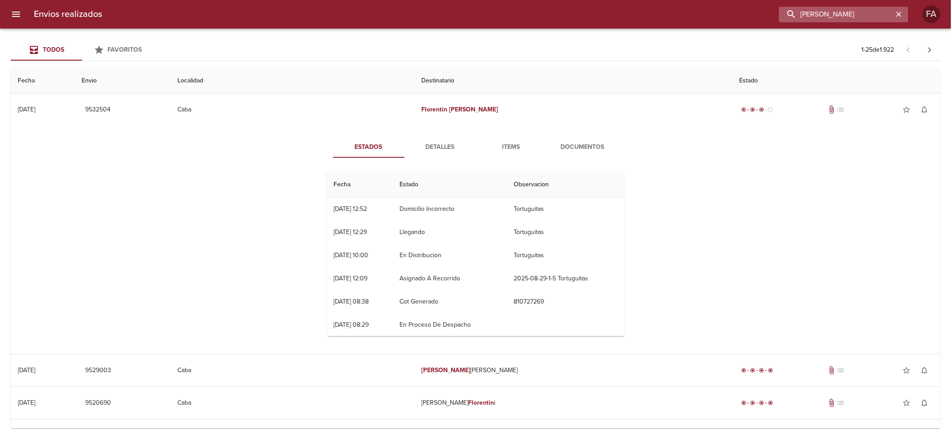
click at [869, 12] on input "[PERSON_NAME]" at bounding box center [836, 15] width 114 height 16
paste input "[PERSON_NAME]"
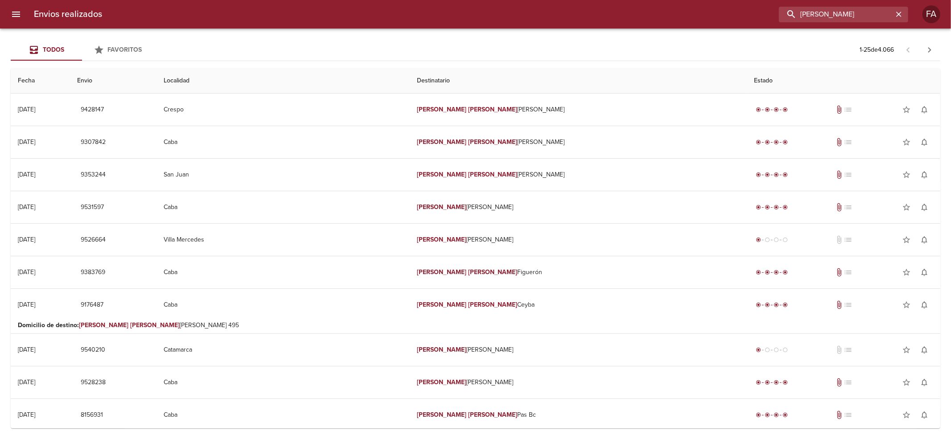
drag, startPoint x: 871, startPoint y: 12, endPoint x: 386, endPoint y: 81, distance: 489.8
click at [480, 0] on div "Envios realizados [PERSON_NAME] FA Todos Favoritos 1 - 25 de 4.066 Fecha Envio …" at bounding box center [475, 0] width 951 height 0
paste input "[PERSON_NAME] [PERSON_NAME]"
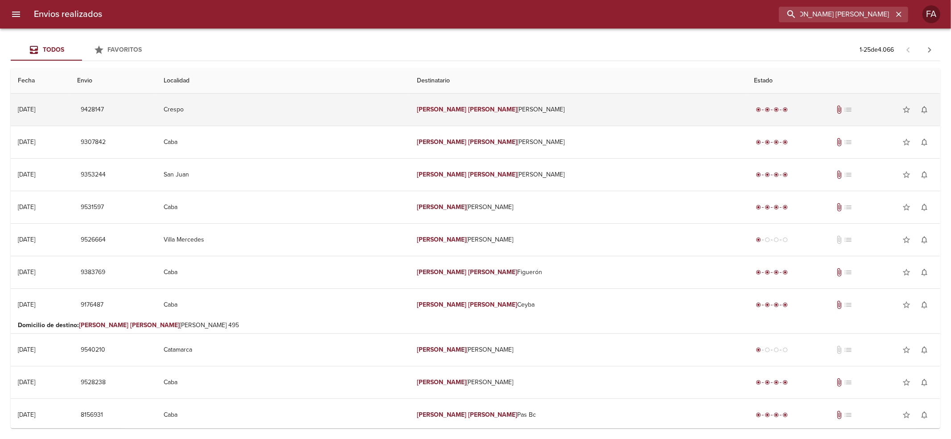
type input "[PERSON_NAME] [PERSON_NAME]"
